Goal: Task Accomplishment & Management: Manage account settings

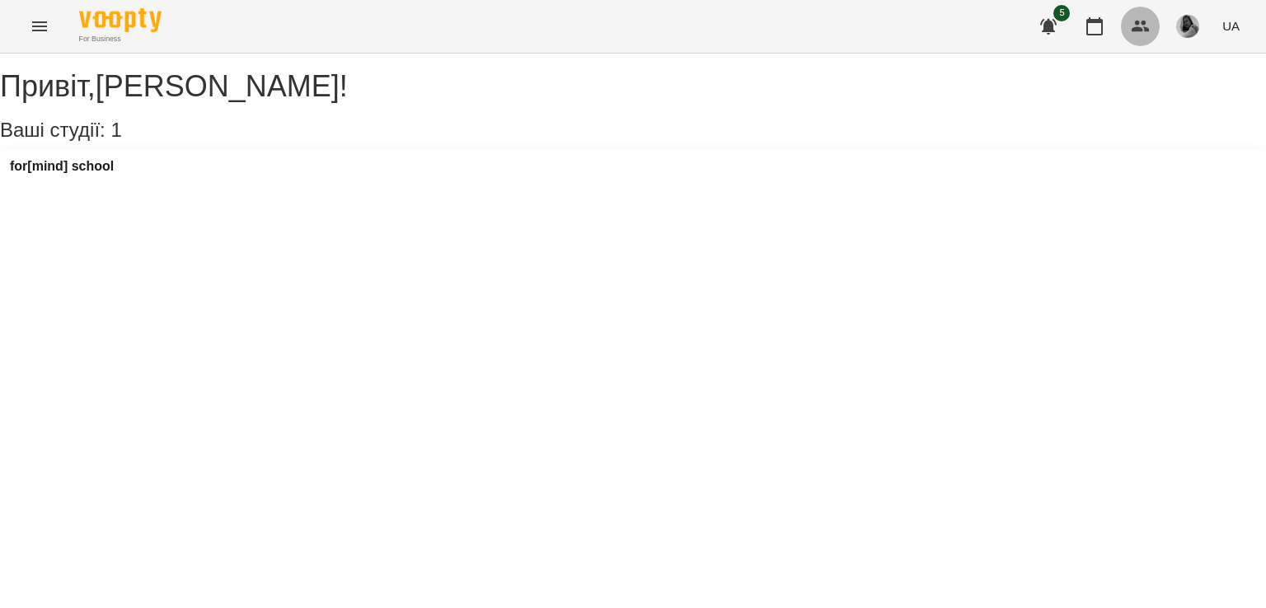
click at [1138, 44] on button "button" at bounding box center [1141, 27] width 40 height 40
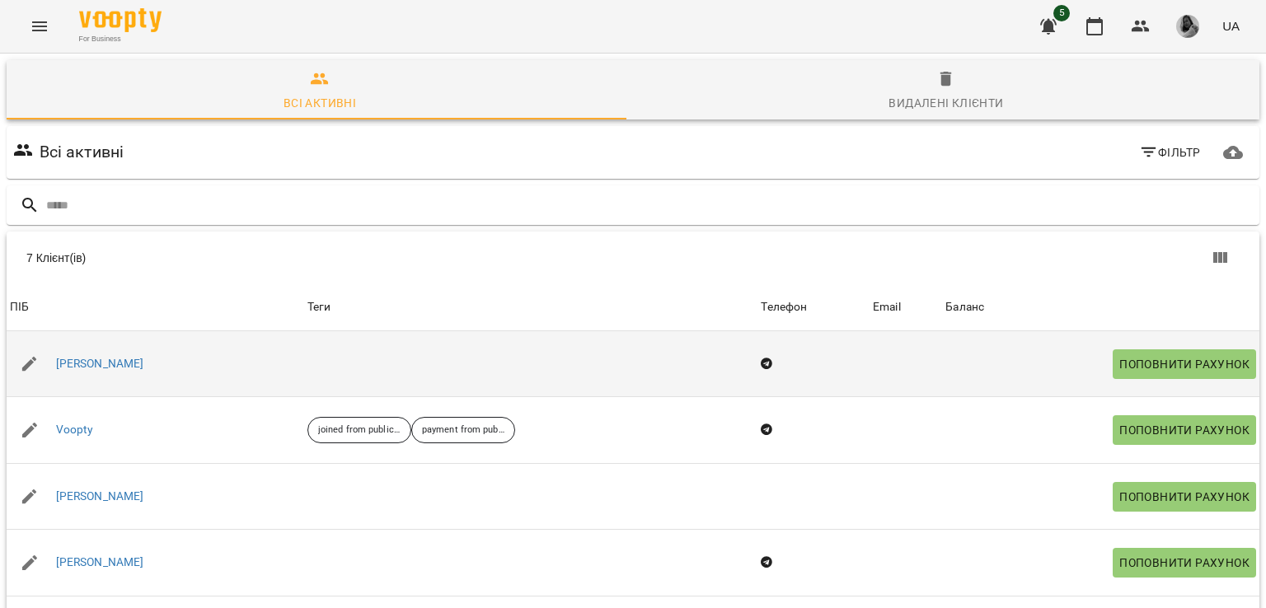
scroll to position [99, 0]
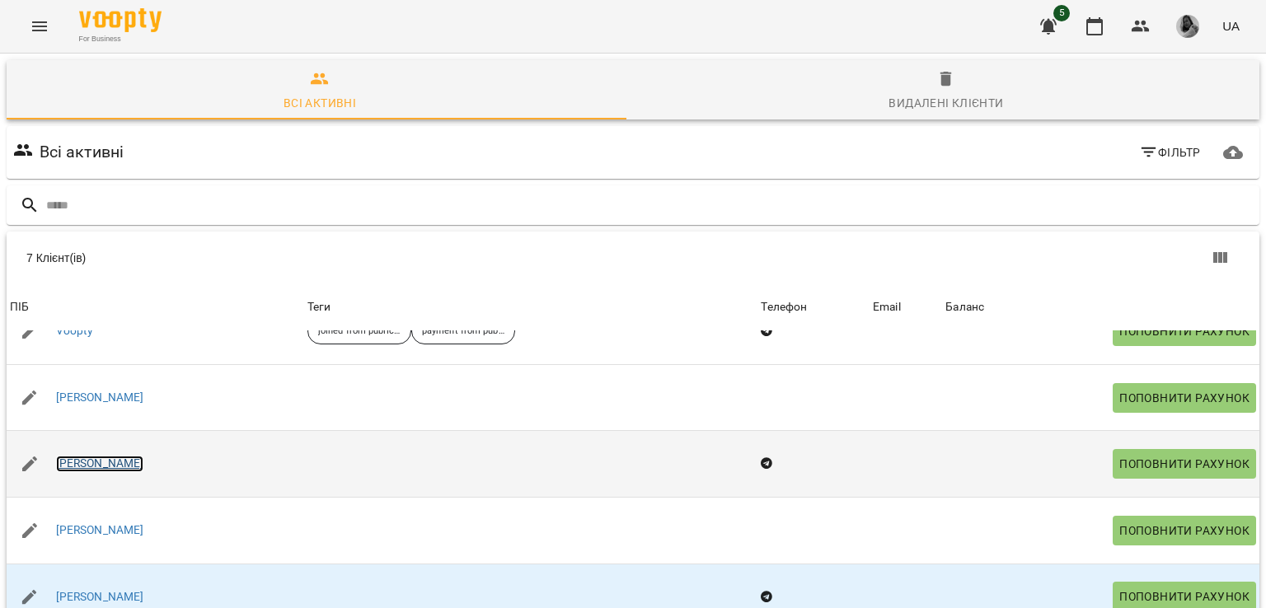
click at [102, 462] on link "[PERSON_NAME]" at bounding box center [100, 464] width 88 height 16
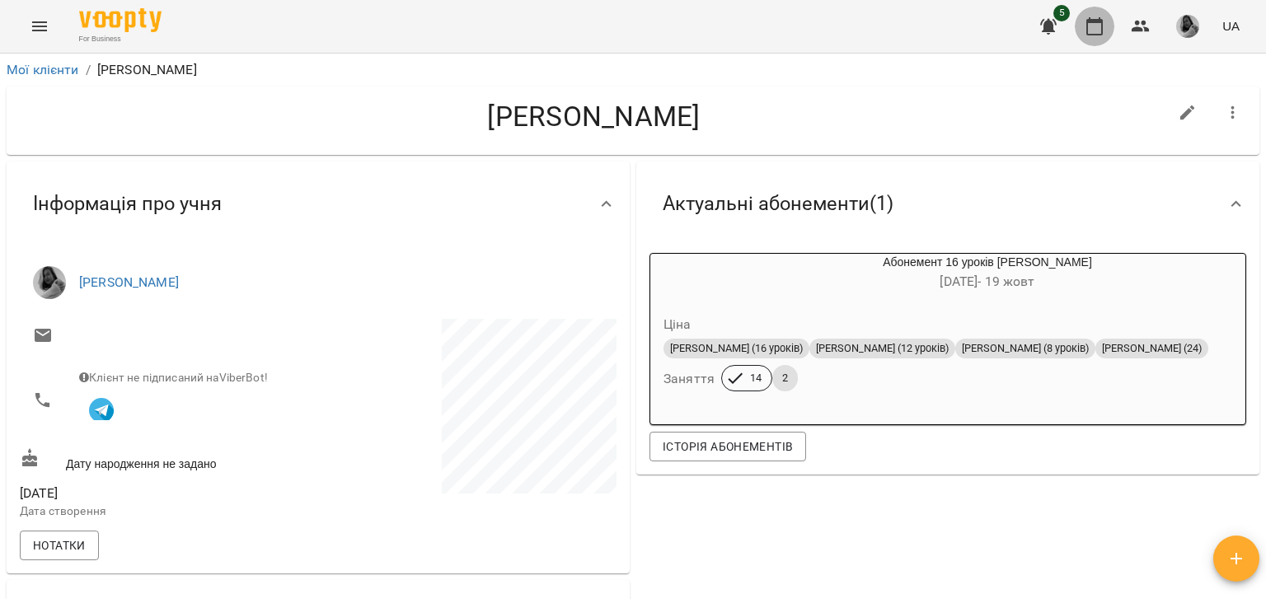
click at [1091, 27] on icon "button" at bounding box center [1095, 26] width 20 height 20
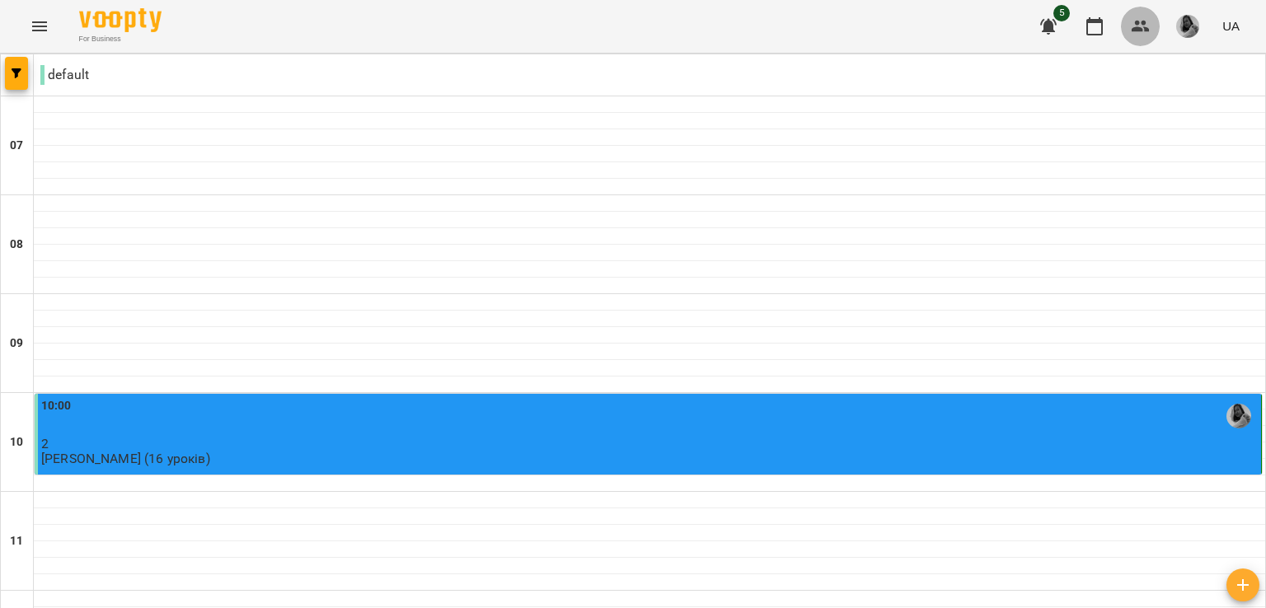
click at [1128, 34] on button "button" at bounding box center [1141, 27] width 40 height 40
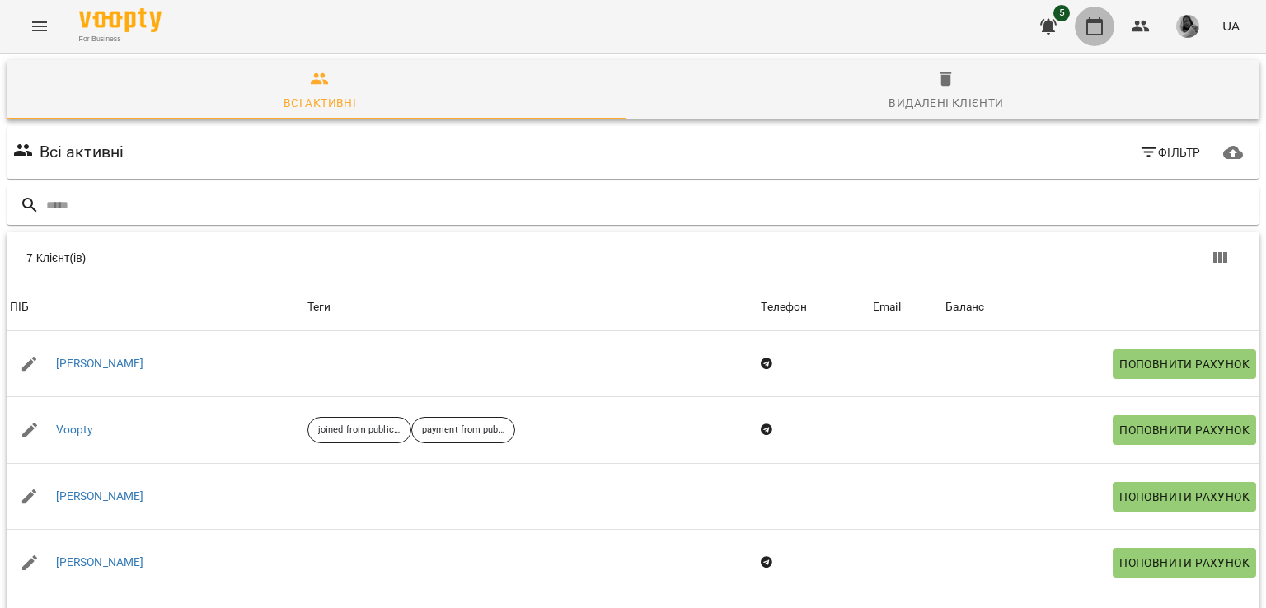
click at [1091, 21] on icon "button" at bounding box center [1094, 26] width 16 height 18
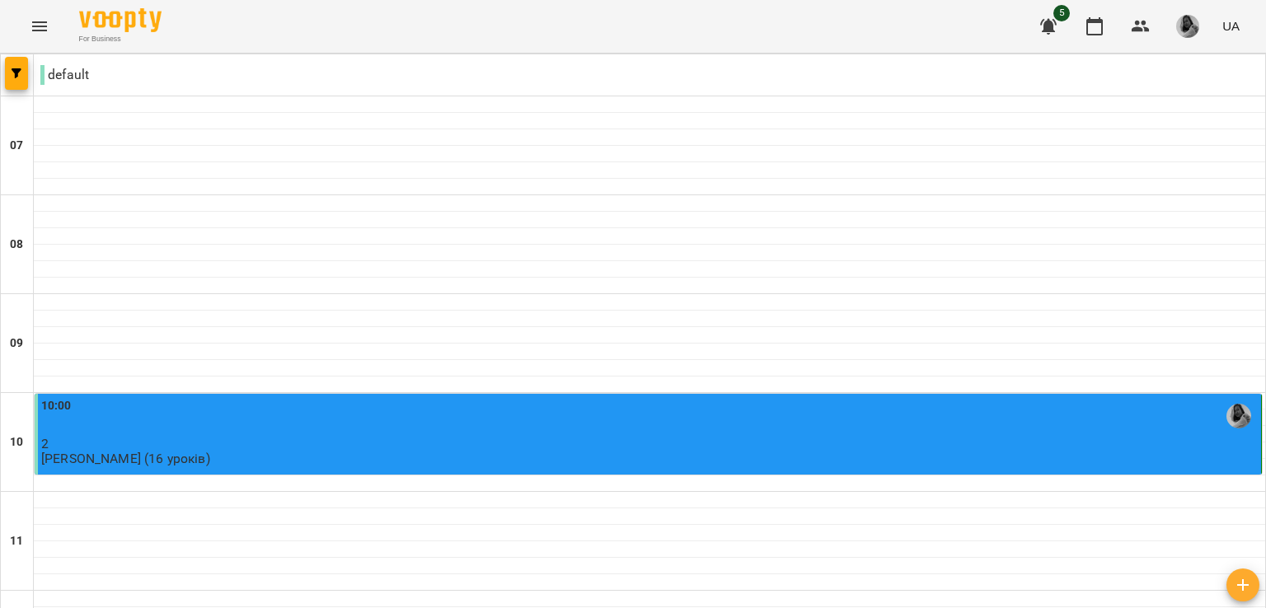
scroll to position [270, 0]
type input "**********"
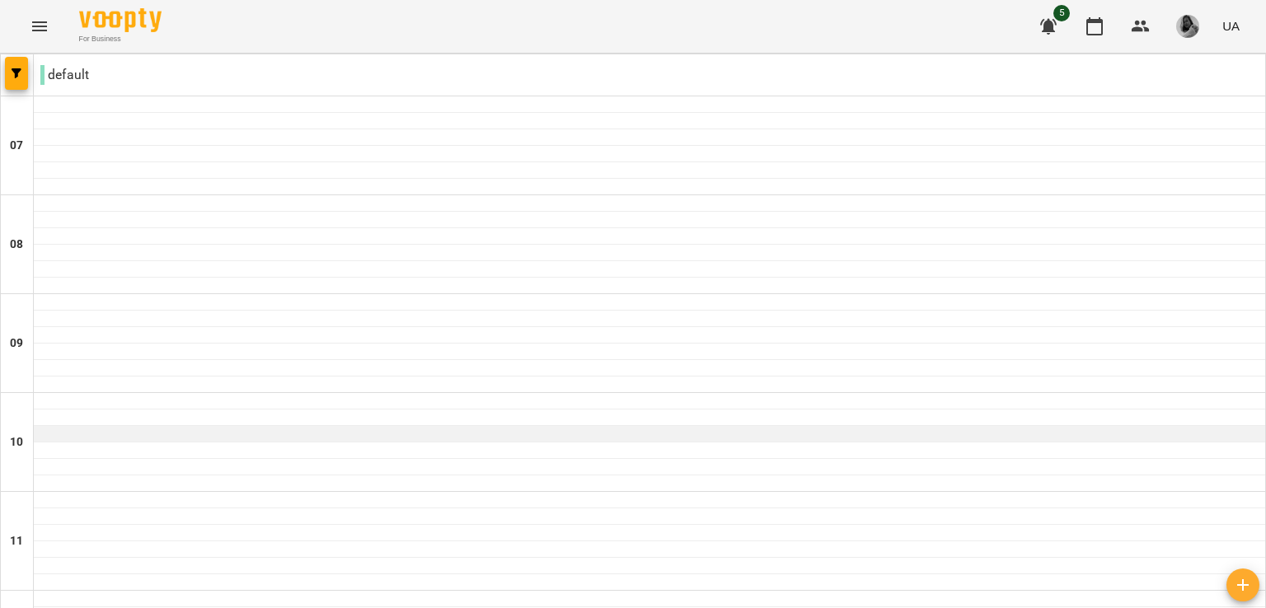
scroll to position [1180, 0]
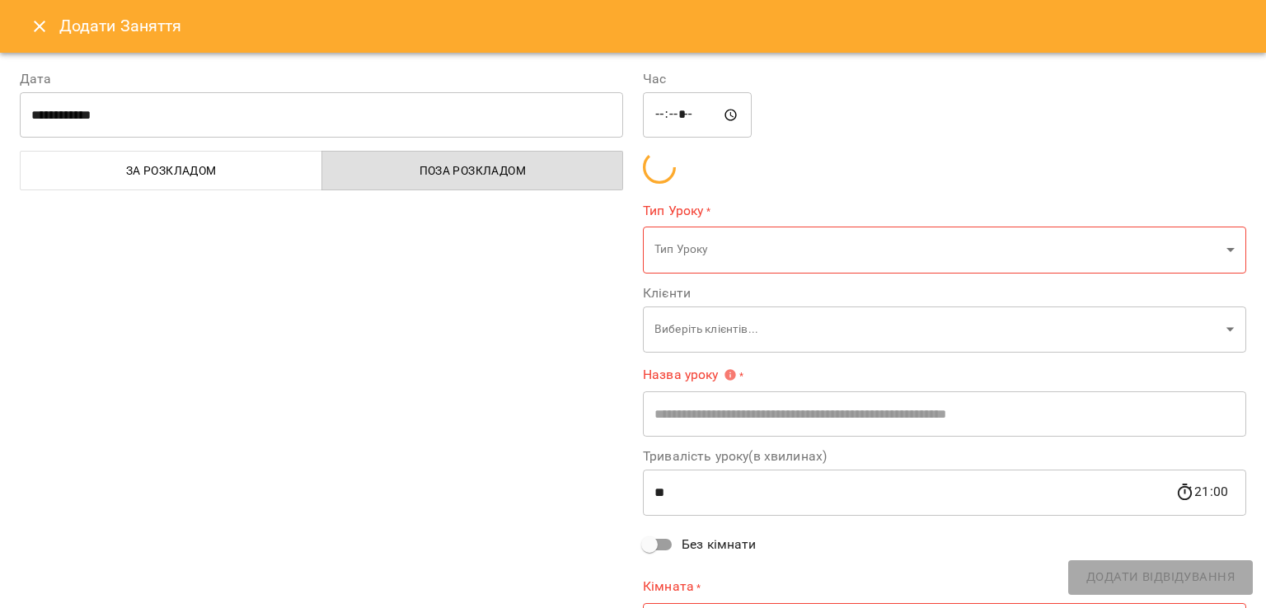
type input "**********"
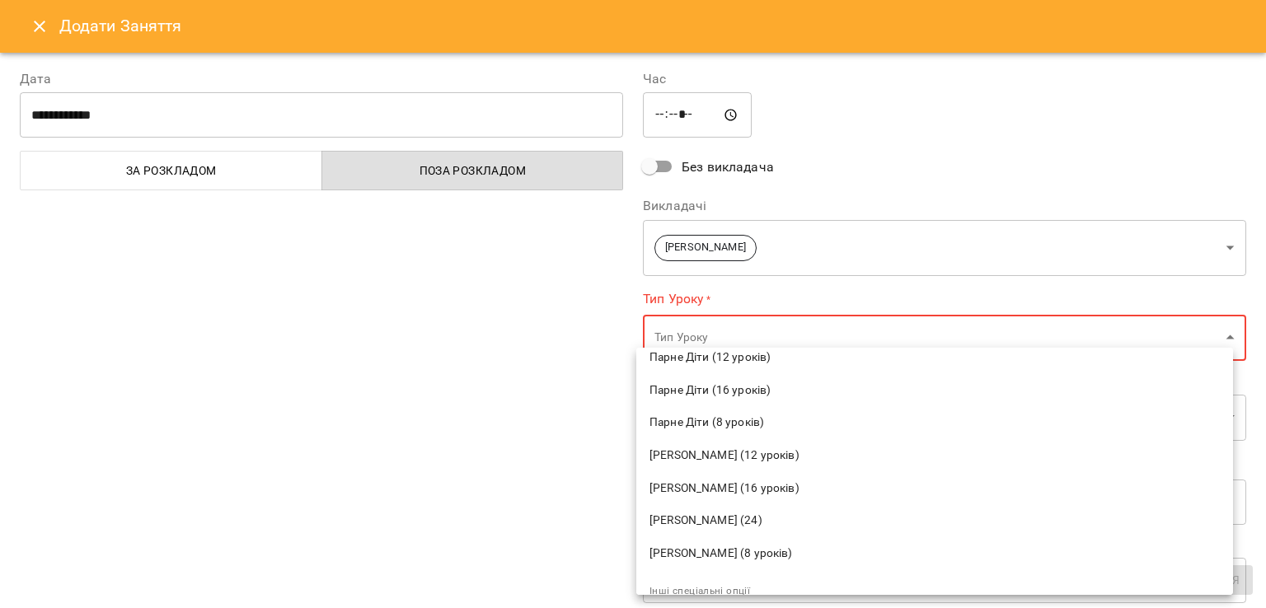
scroll to position [906, 0]
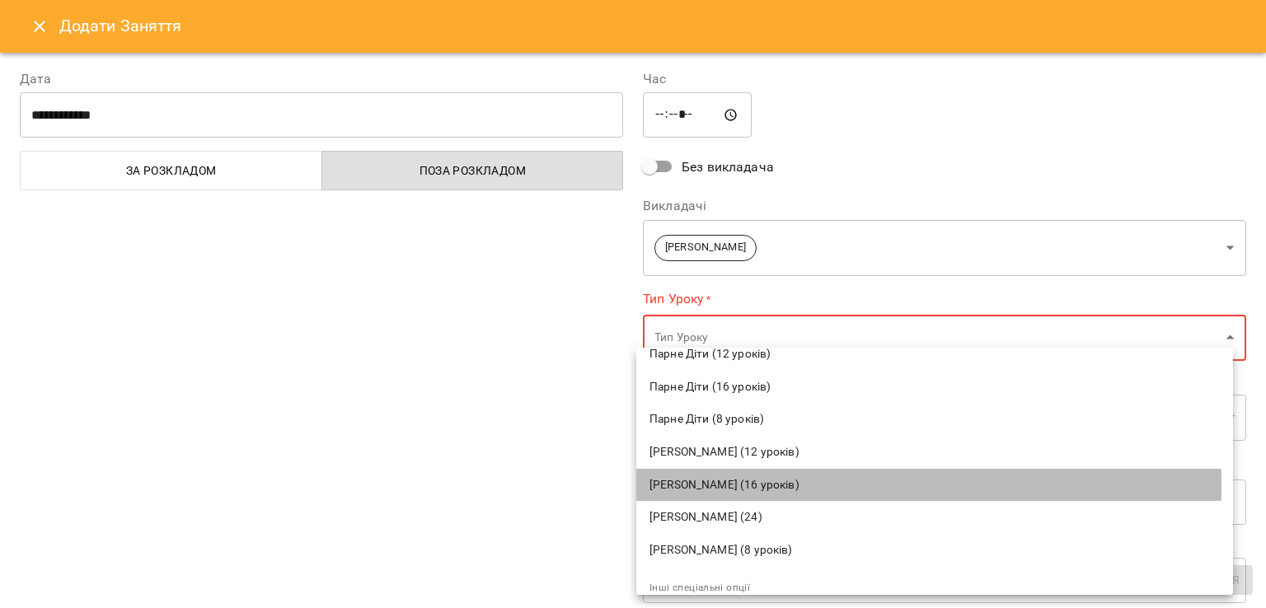
click at [735, 486] on span "[PERSON_NAME] (16 уроків)" at bounding box center [935, 485] width 570 height 16
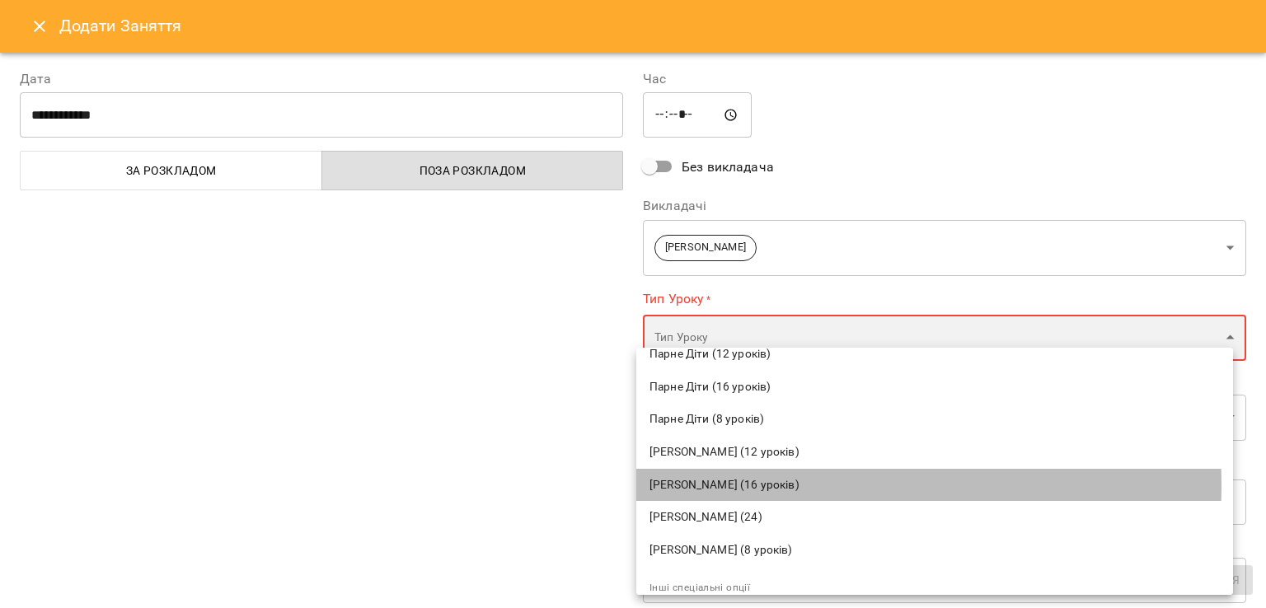
type input "**********"
type input "**"
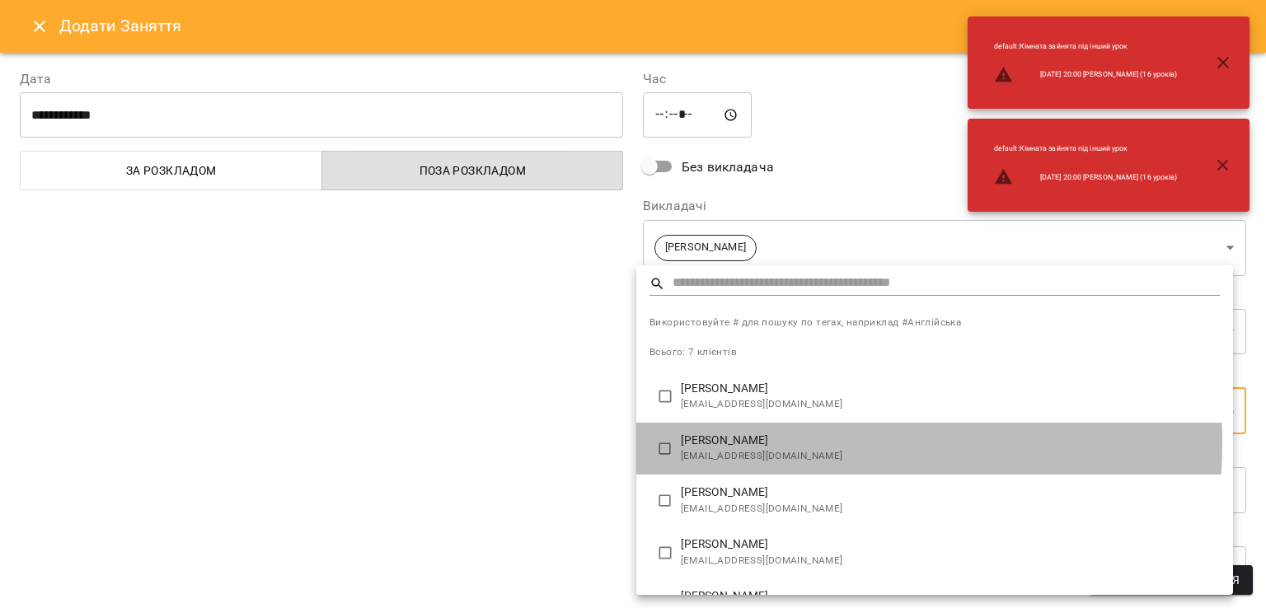
click at [710, 443] on p "[PERSON_NAME]" at bounding box center [950, 441] width 539 height 16
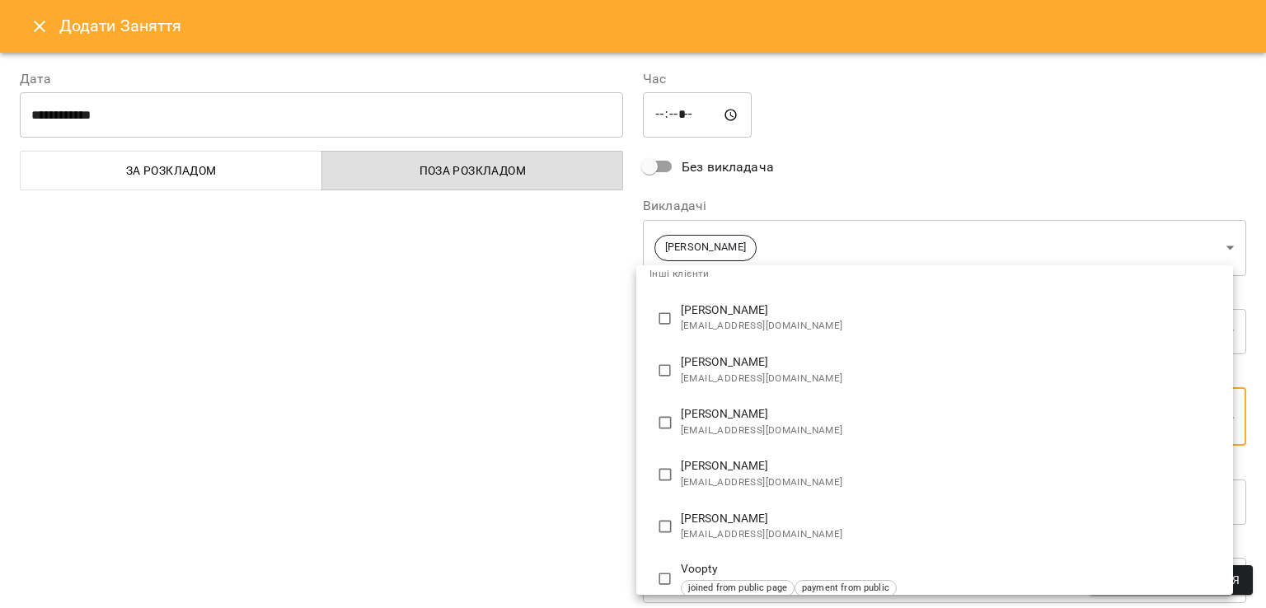
scroll to position [186, 0]
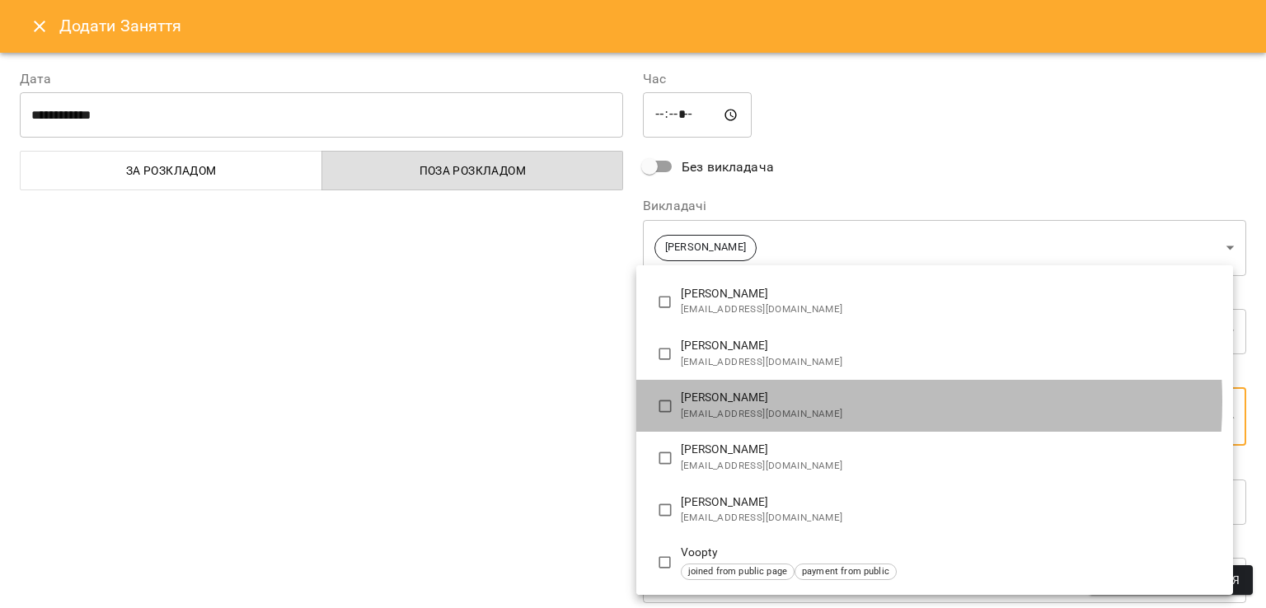
click at [788, 401] on p "[PERSON_NAME]" at bounding box center [950, 398] width 539 height 16
type input "**********"
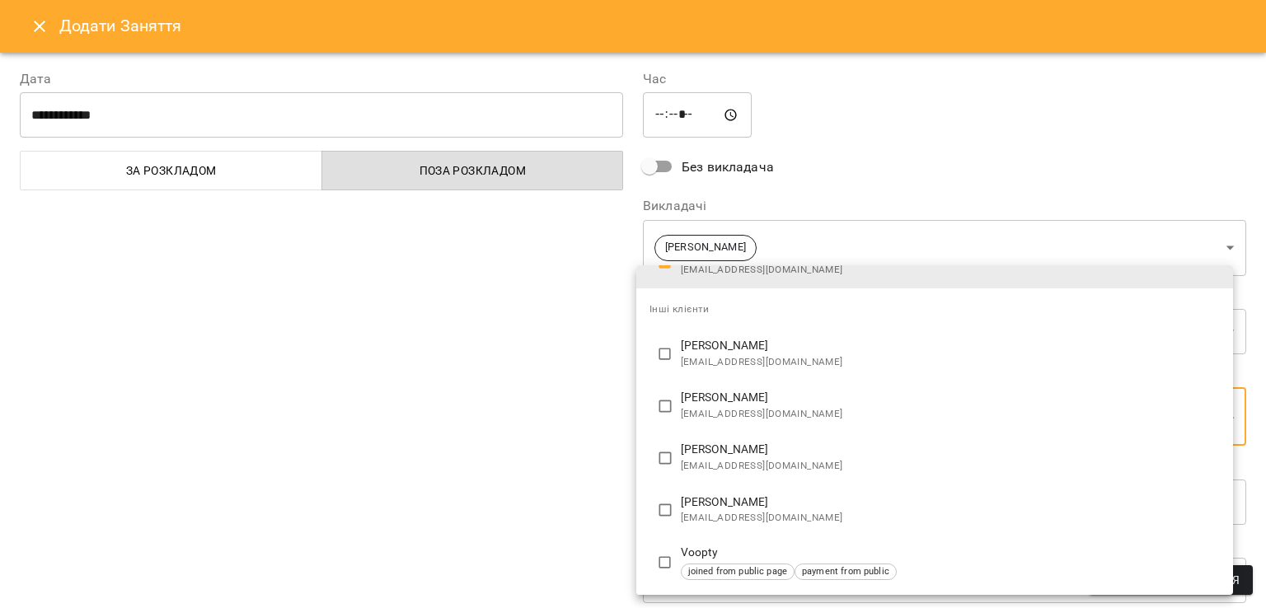
scroll to position [42, 0]
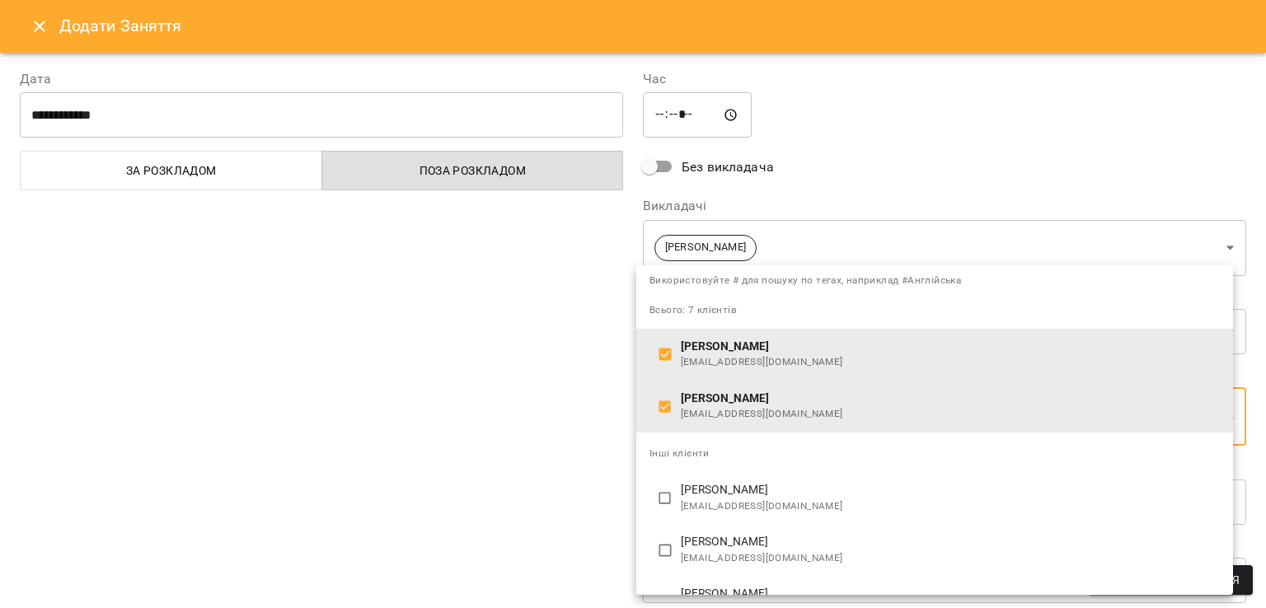
click at [581, 429] on div at bounding box center [633, 304] width 1266 height 608
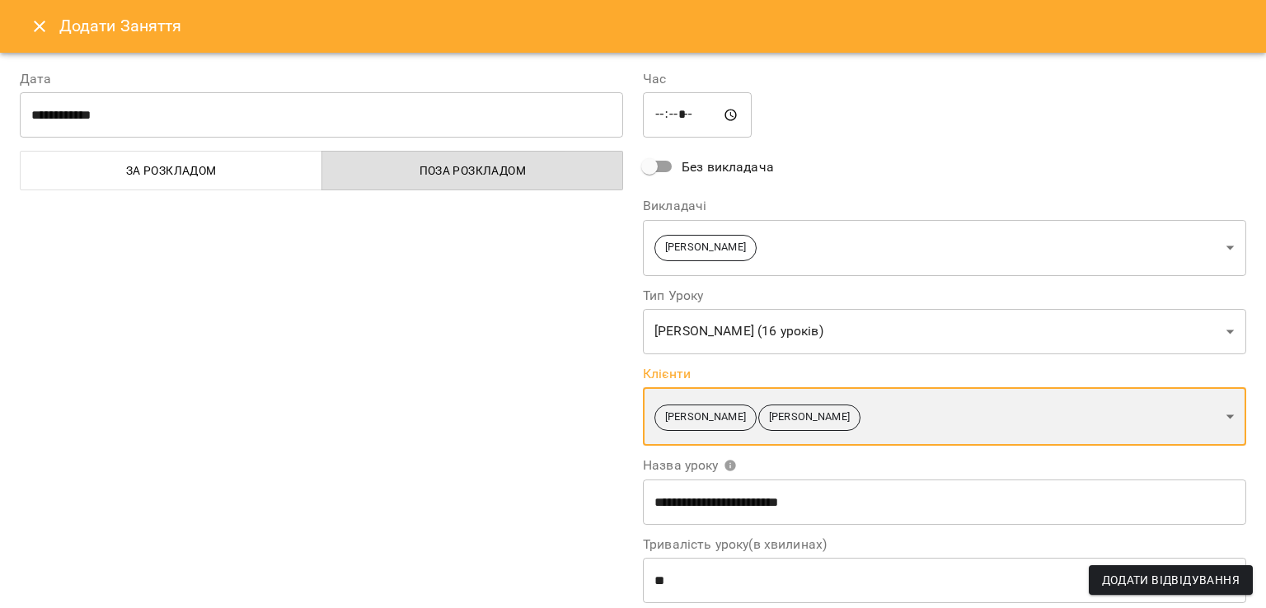
scroll to position [191, 0]
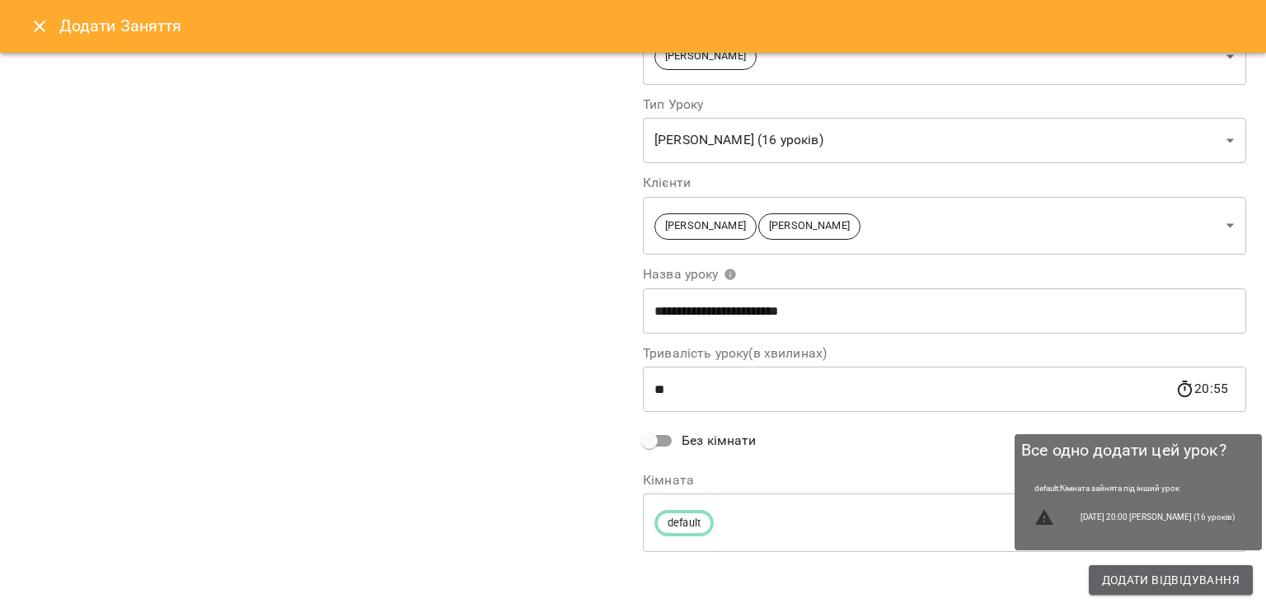
click at [1194, 582] on span "Додати Відвідування" at bounding box center [1171, 580] width 138 height 20
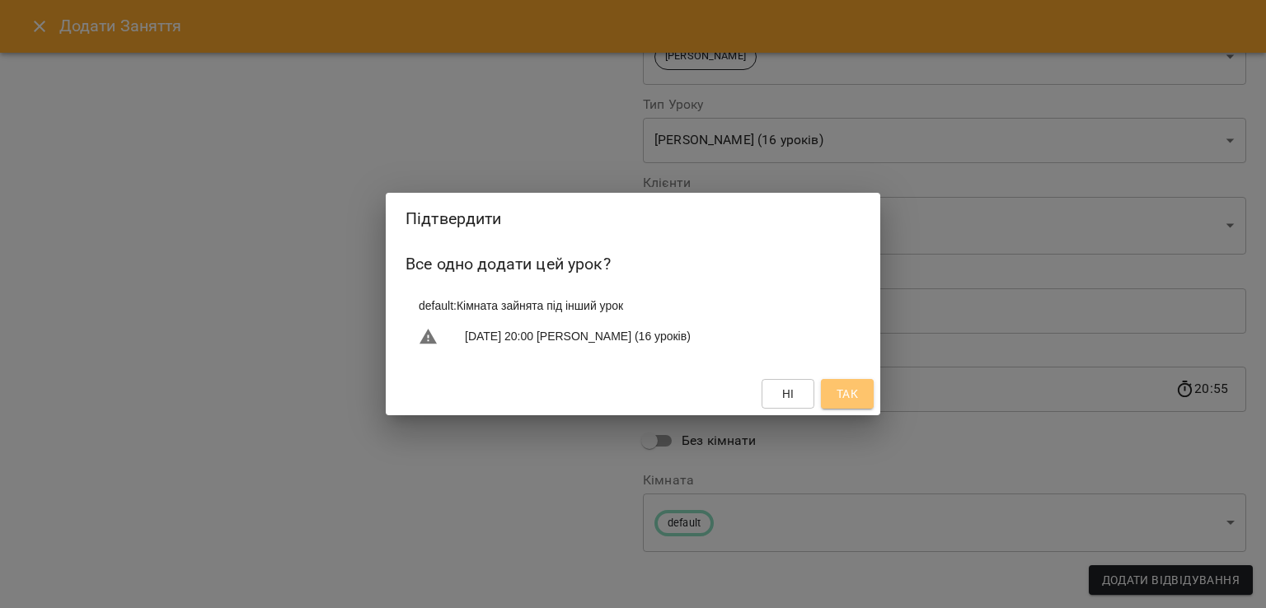
click at [842, 392] on span "Так" at bounding box center [847, 394] width 21 height 20
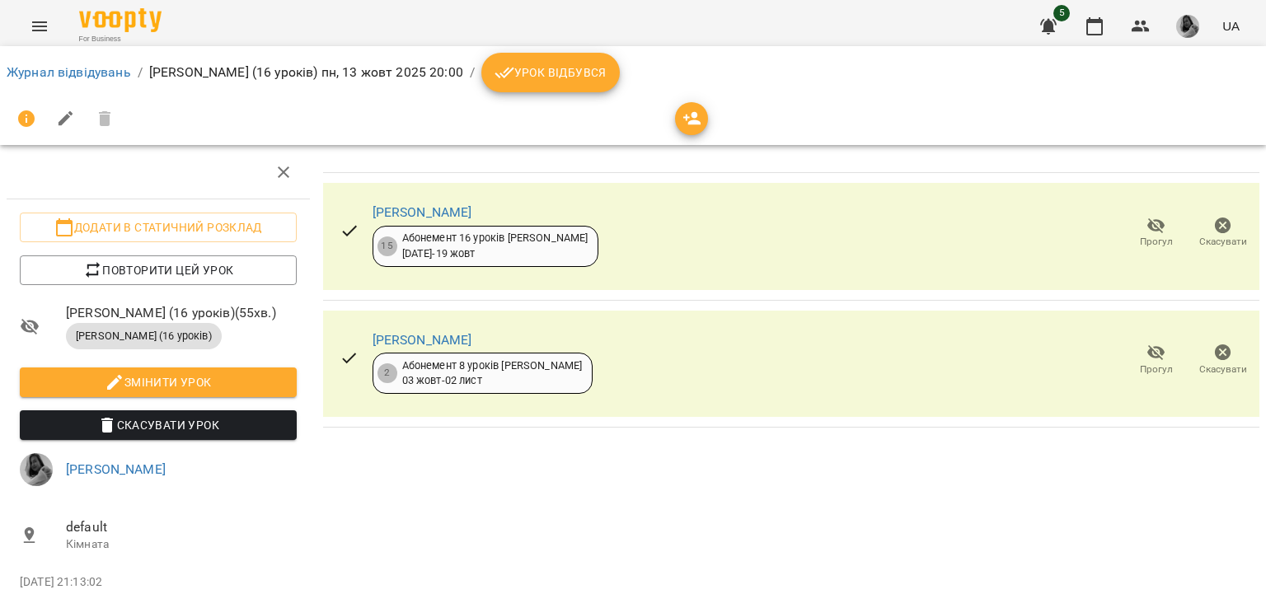
click at [583, 84] on button "Урок відбувся" at bounding box center [550, 73] width 138 height 40
click at [588, 79] on span "Урок відбувся" at bounding box center [551, 73] width 112 height 20
click at [534, 87] on button "Урок відбувся" at bounding box center [550, 73] width 138 height 40
